Goal: Information Seeking & Learning: Learn about a topic

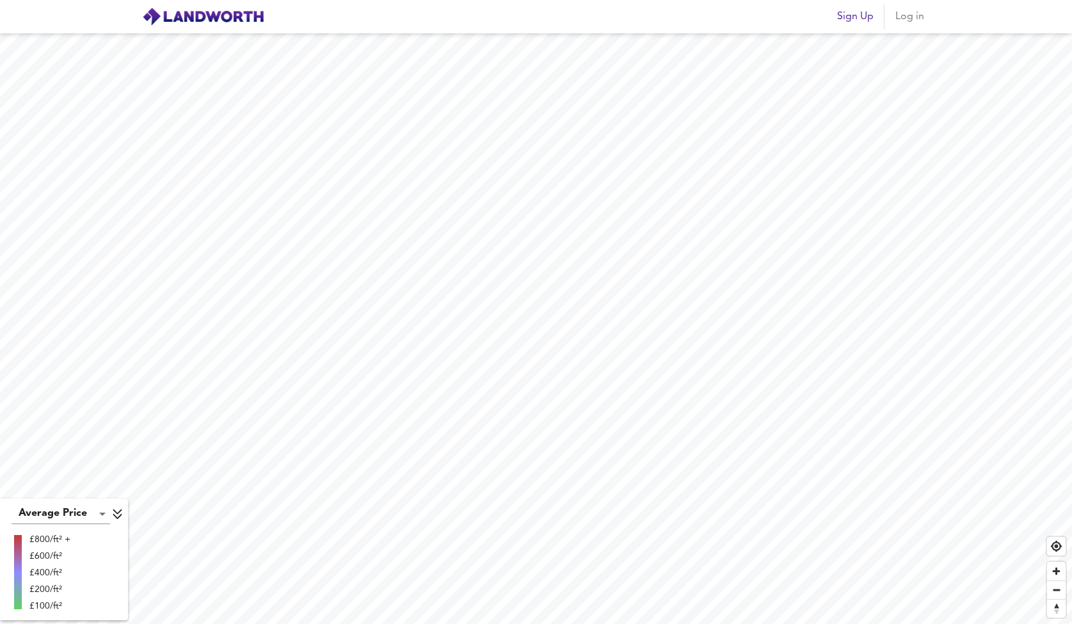
click at [882, 623] on html "Sign Up Log in [GEOGRAPHIC_DATA][PERSON_NAME] 2BX Average Sold Price ft² m² £33…" at bounding box center [536, 312] width 1072 height 624
click at [1071, 240] on html "Sign Up Log in [GEOGRAPHIC_DATA][PERSON_NAME] 2BX Average Sold Price ft² m² £33…" at bounding box center [536, 312] width 1072 height 624
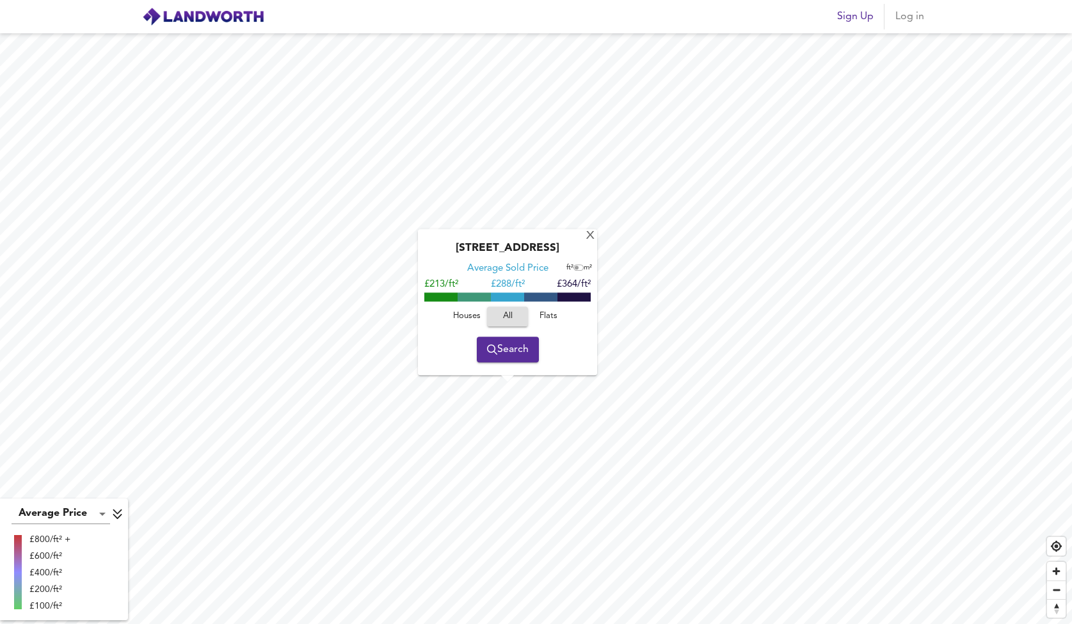
click at [477, 321] on span "Houses" at bounding box center [466, 316] width 35 height 15
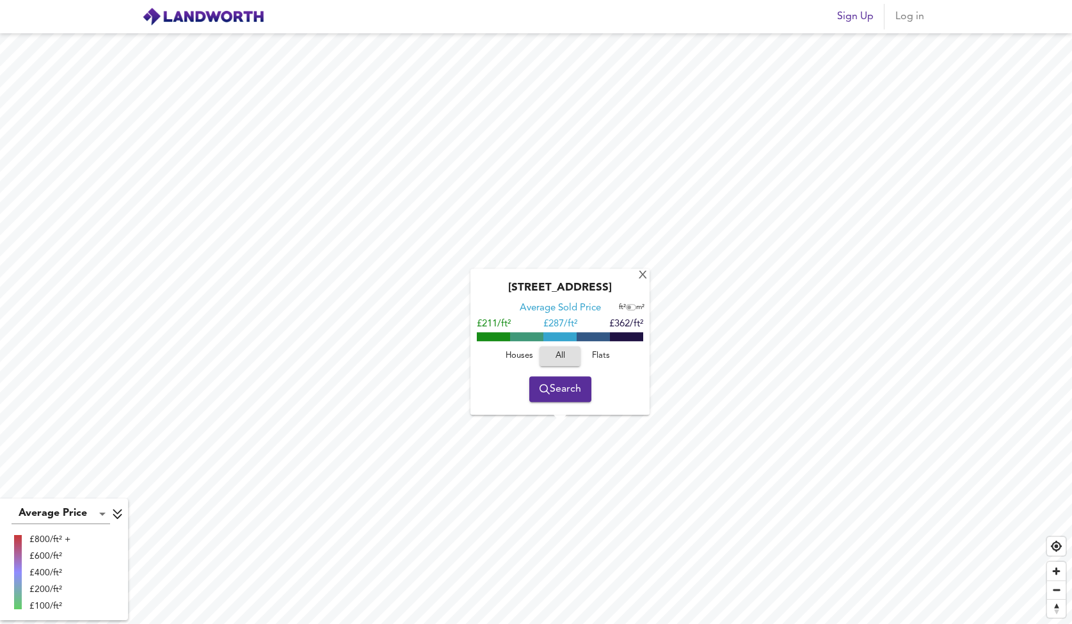
click at [516, 363] on button "Houses" at bounding box center [518, 356] width 41 height 20
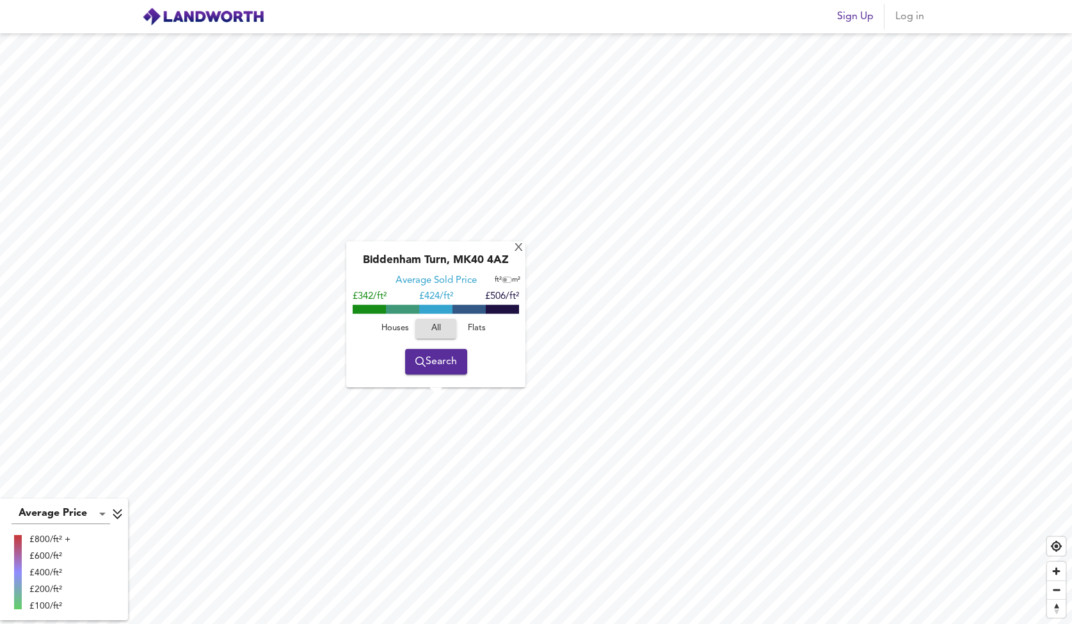
click at [401, 329] on span "Houses" at bounding box center [394, 328] width 35 height 15
